Goal: Task Accomplishment & Management: Manage account settings

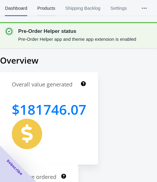
click at [43, 9] on span "Products" at bounding box center [46, 8] width 18 height 16
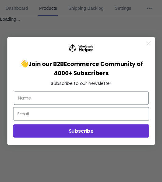
click at [147, 43] on circle "Close dialog" at bounding box center [148, 43] width 8 height 8
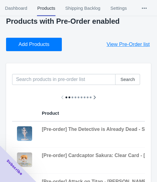
scroll to position [30, 0]
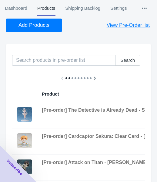
click at [62, 25] on div "Add Products View Pre-Order list" at bounding box center [76, 23] width 150 height 18
click at [61, 25] on button "Add Products" at bounding box center [34, 25] width 56 height 13
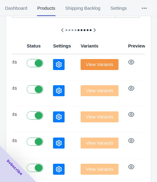
scroll to position [68, 0]
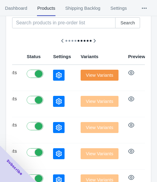
click at [53, 76] on button "button" at bounding box center [59, 75] width 12 height 11
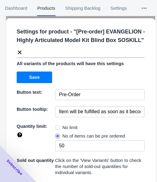
click at [63, 126] on span "No limit" at bounding box center [70, 127] width 15 height 6
click at [57, 126] on input "No limit" at bounding box center [57, 126] width 0 height 0
radio input "true"
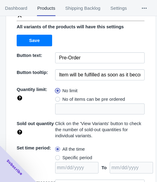
scroll to position [84, 0]
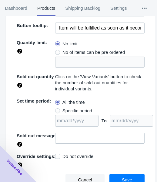
click at [70, 112] on span "Specific period" at bounding box center [78, 111] width 30 height 6
click at [57, 109] on input "Specific period" at bounding box center [57, 109] width 0 height 0
radio input "true"
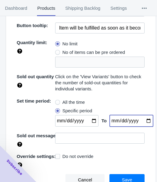
click at [143, 119] on input "date" at bounding box center [131, 121] width 43 height 12
type input "[DATE]"
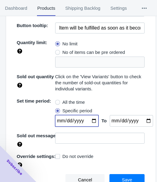
click at [93, 120] on input "date" at bounding box center [76, 121] width 43 height 12
type input "[DATE]"
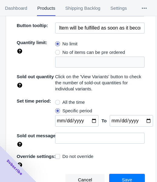
click at [122, 180] on span "Save" at bounding box center [127, 179] width 10 height 5
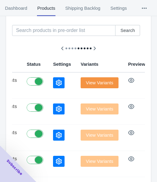
scroll to position [37, 0]
